Goal: Transaction & Acquisition: Purchase product/service

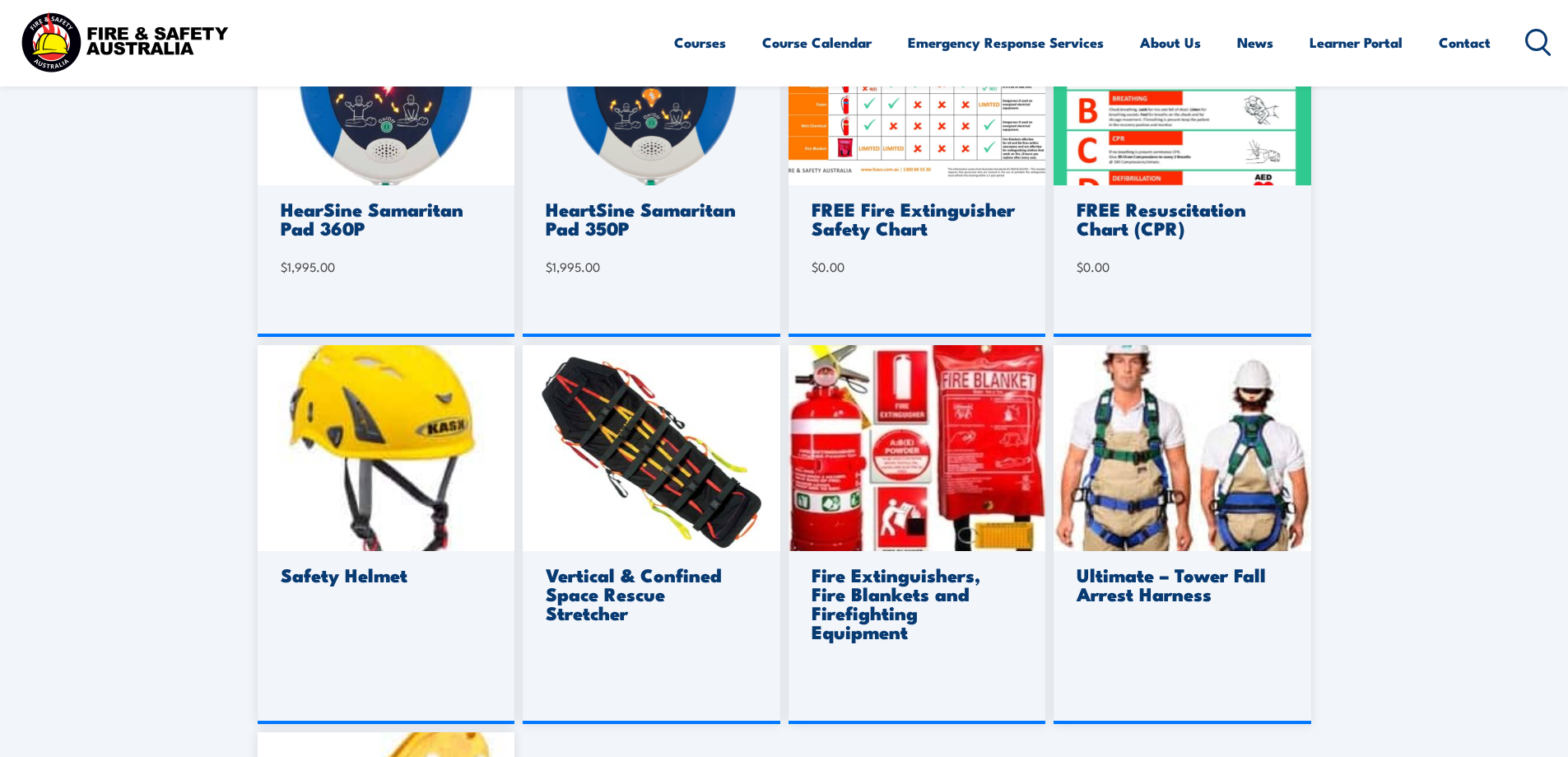
scroll to position [1070, 0]
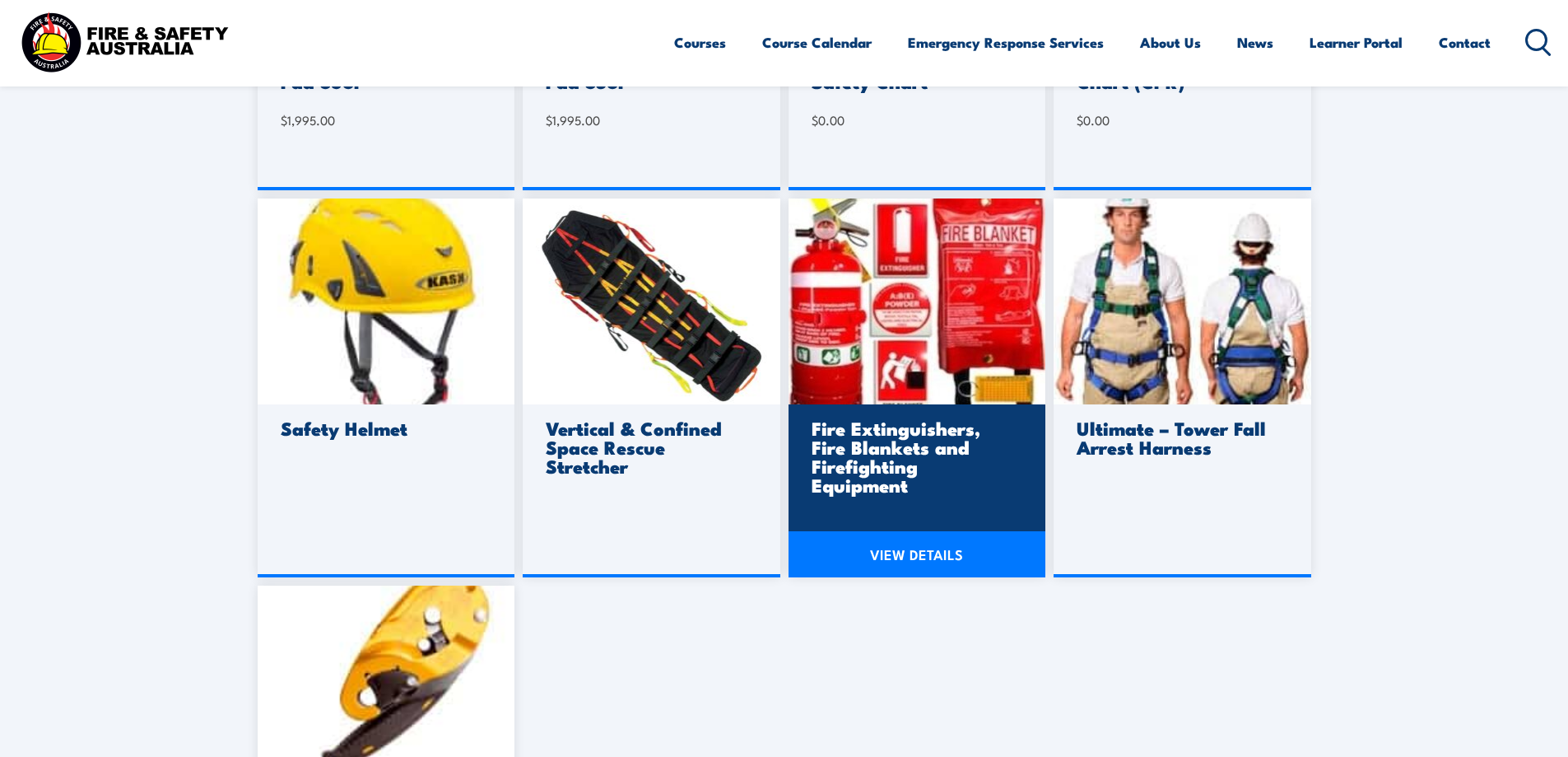
click at [855, 284] on img at bounding box center [917, 301] width 258 height 206
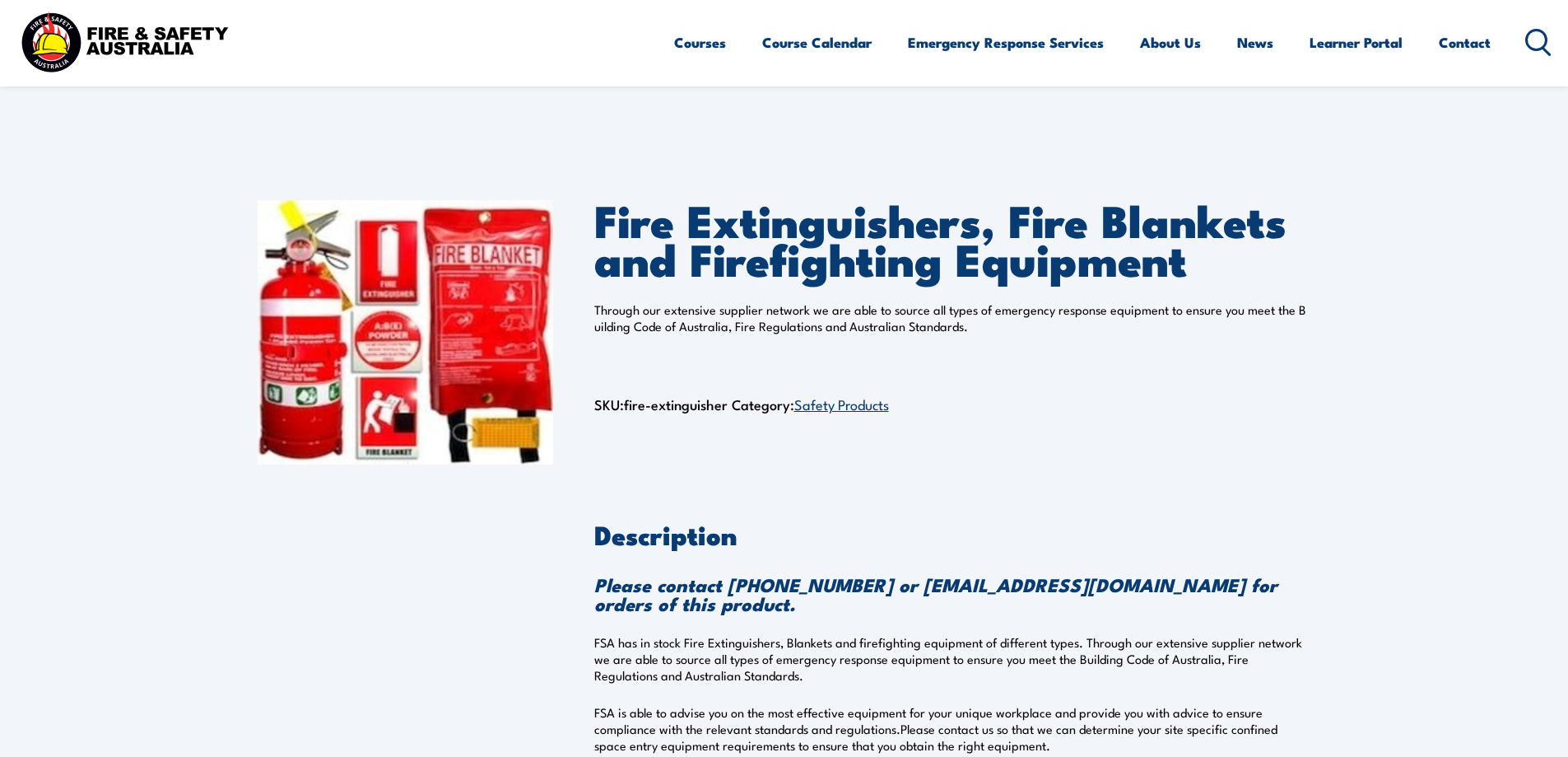
click at [849, 404] on link "Safety Products" at bounding box center [842, 403] width 94 height 20
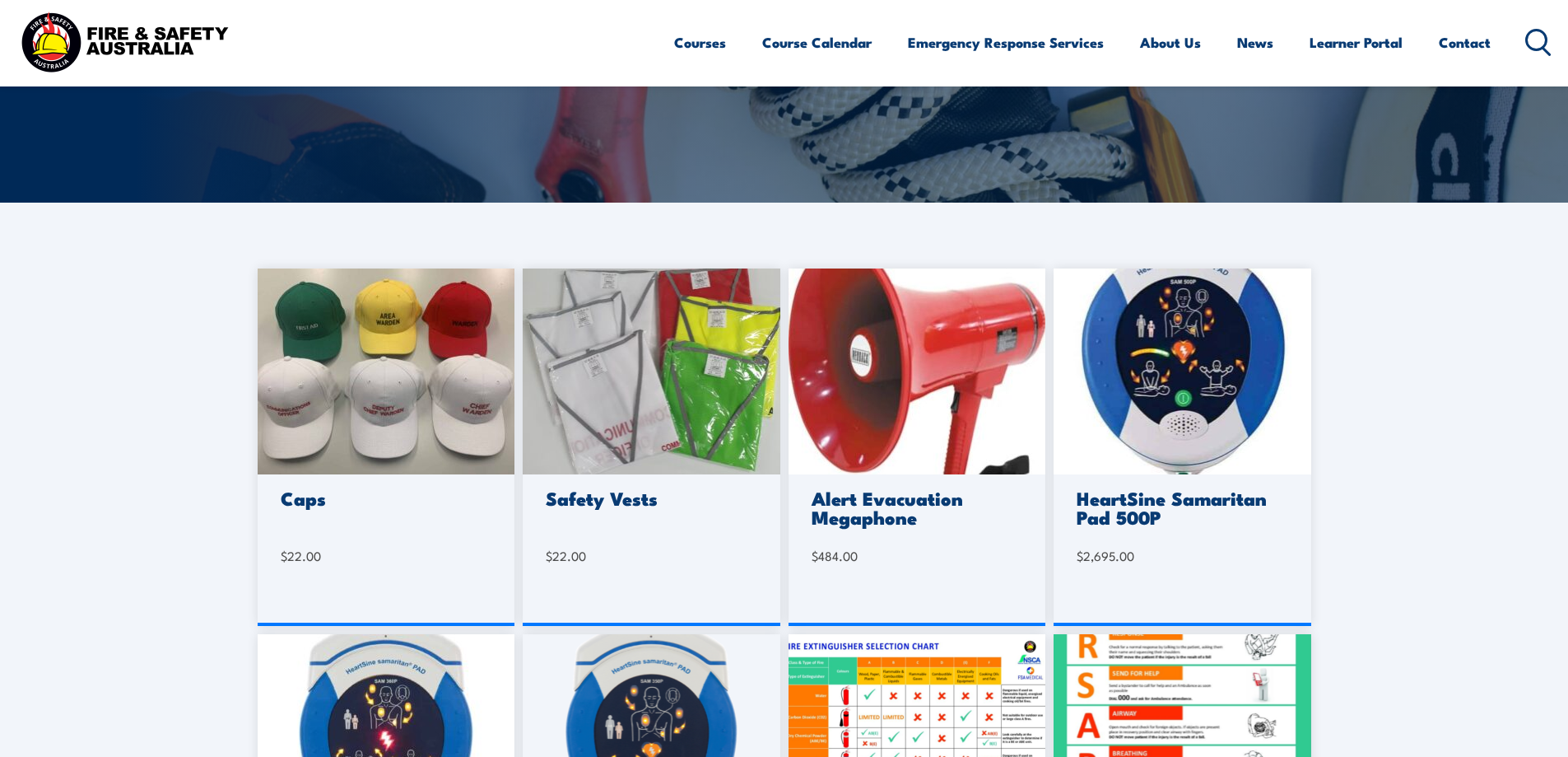
scroll to position [82, 0]
